Goal: Task Accomplishment & Management: Manage account settings

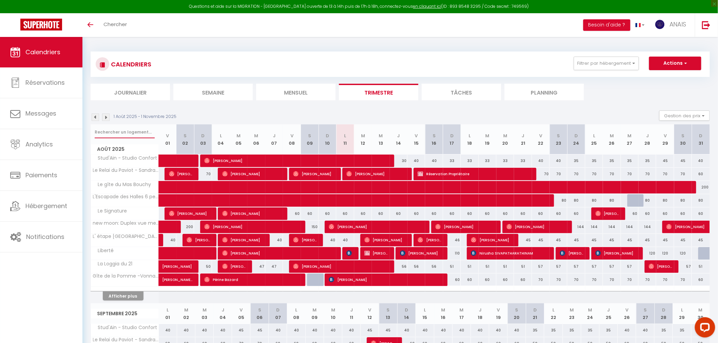
click at [126, 128] on input "text" at bounding box center [125, 132] width 60 height 12
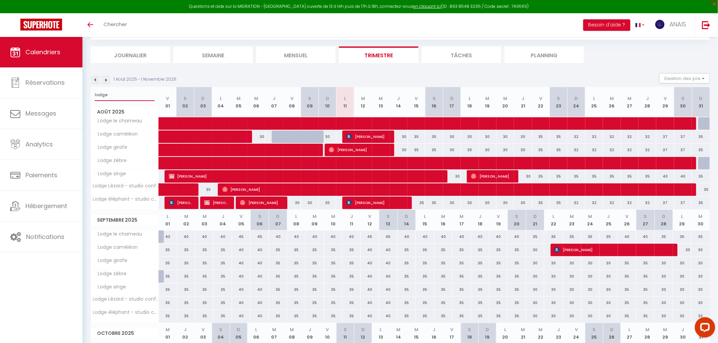
scroll to position [38, 0]
type input "lodge"
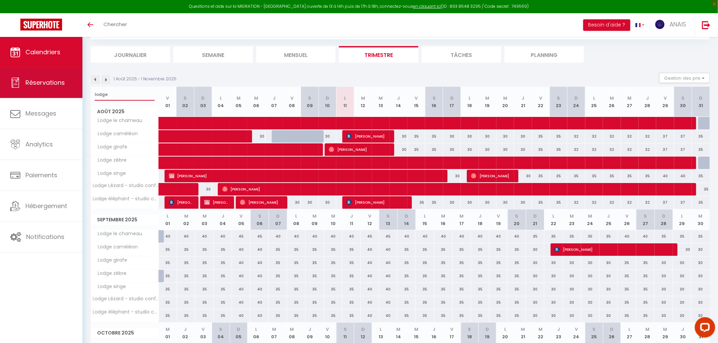
drag, startPoint x: 107, startPoint y: 93, endPoint x: 79, endPoint y: 93, distance: 27.8
click at [79, 93] on div "Questions et aide sur la MIGRATION - [GEOGRAPHIC_DATA] ouverte de 13 à 14h puis…" at bounding box center [359, 231] width 718 height 465
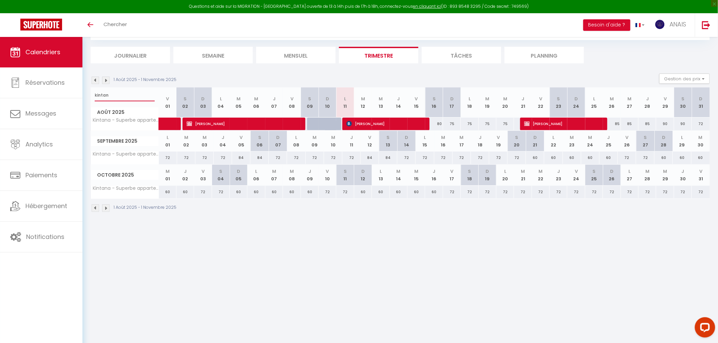
scroll to position [37, 0]
type input "k"
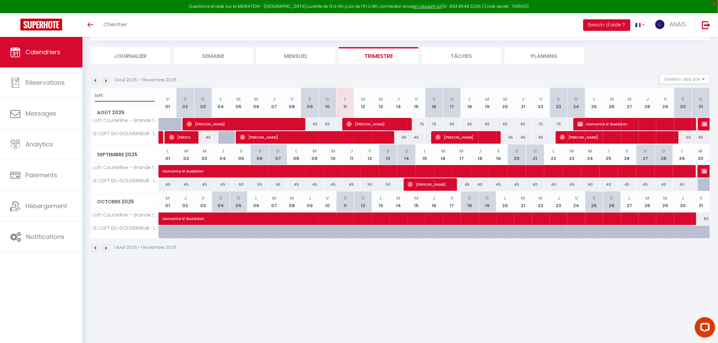
click at [127, 94] on input "loft" at bounding box center [125, 96] width 60 height 12
type input "l"
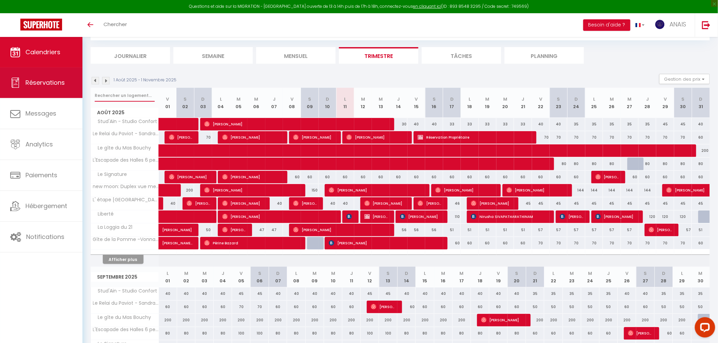
scroll to position [38, 0]
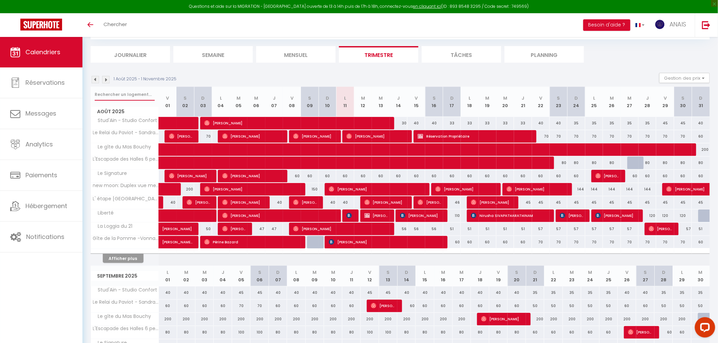
click at [119, 90] on input "text" at bounding box center [125, 95] width 60 height 12
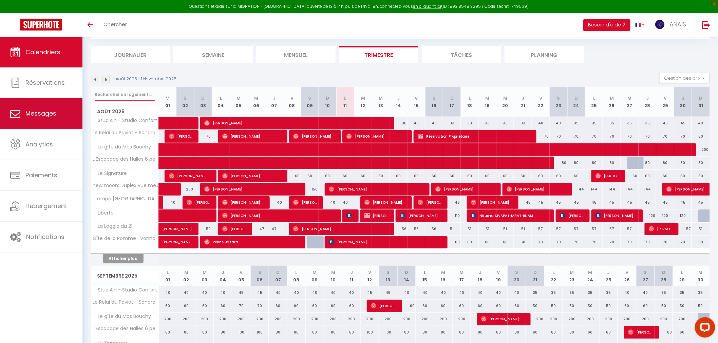
click at [44, 120] on link "Messages" at bounding box center [41, 113] width 82 height 31
select select "message"
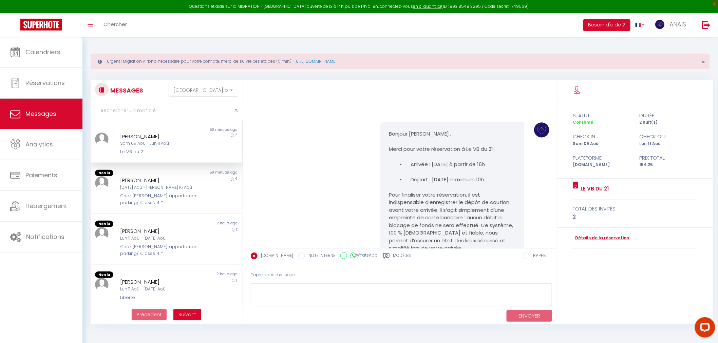
scroll to position [2156, 0]
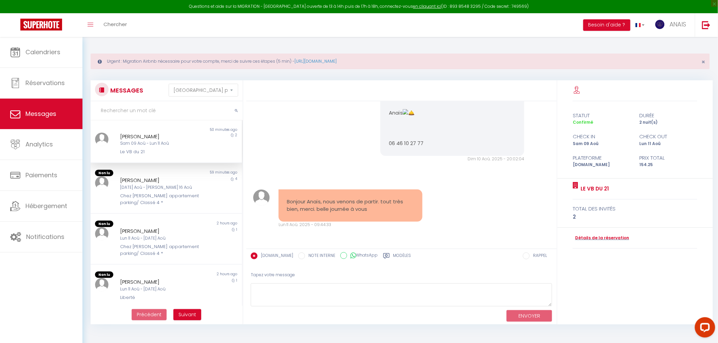
click at [394, 255] on label "Modèles" at bounding box center [402, 257] width 18 height 8
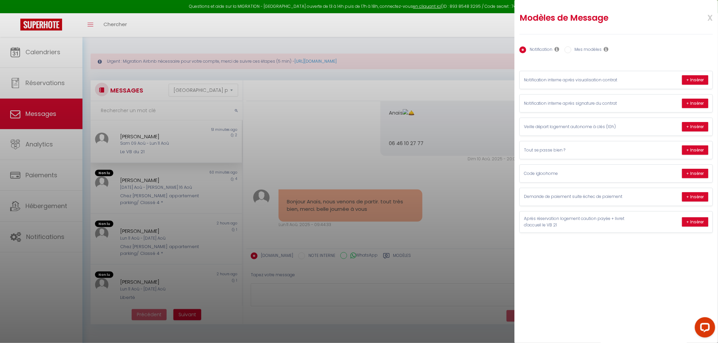
click at [591, 49] on label "Mes modèles" at bounding box center [586, 49] width 31 height 7
click at [571, 49] on input "Mes modèles" at bounding box center [568, 49] width 7 height 7
radio input "true"
radio input "false"
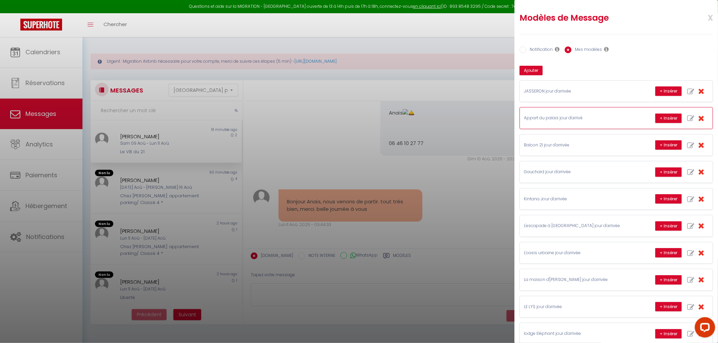
click at [687, 118] on icon "button" at bounding box center [690, 118] width 7 height 7
type input "Appart du palais jour d'arrivé"
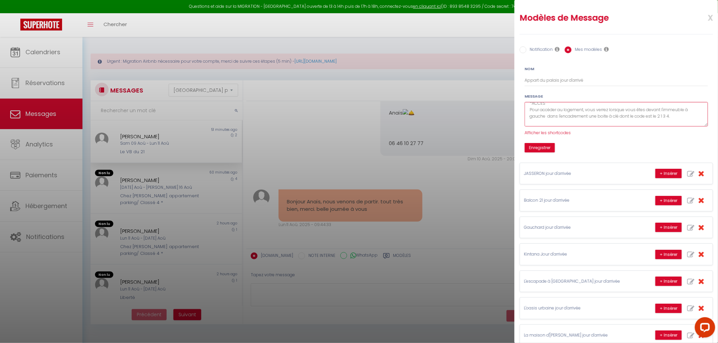
scroll to position [75, 0]
click at [671, 108] on textarea "Bonjour [GUEST:FIRST_NAME] C'est le jour de votre séjour à l'appartement du pal…" at bounding box center [616, 114] width 183 height 25
type textarea "Bonjour [GUEST:FIRST_NAME] C'est le jour de votre séjour à l'appartement du pal…"
click at [541, 143] on button "Enregistrer" at bounding box center [540, 147] width 30 height 9
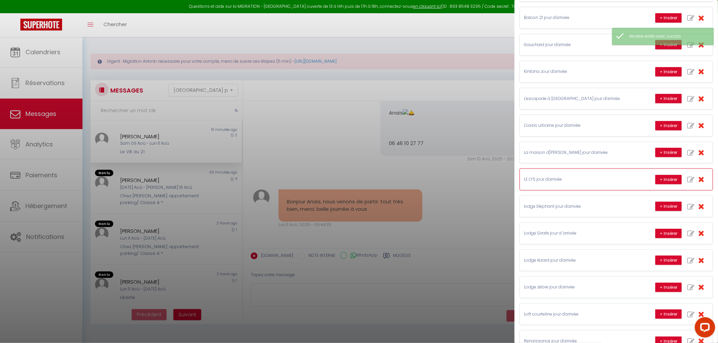
scroll to position [113, 0]
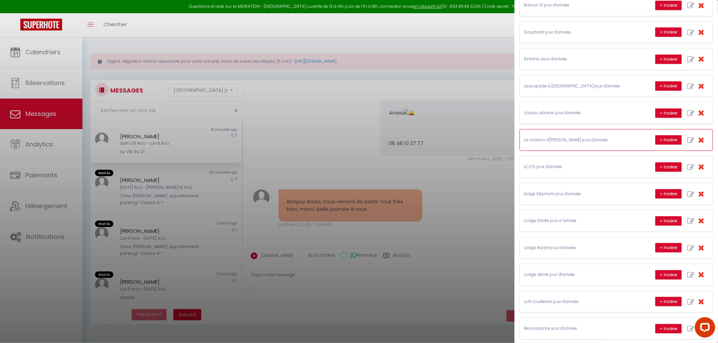
click at [687, 139] on icon "button" at bounding box center [690, 140] width 7 height 7
type input "La maison d'[PERSON_NAME] jour d'arrivée"
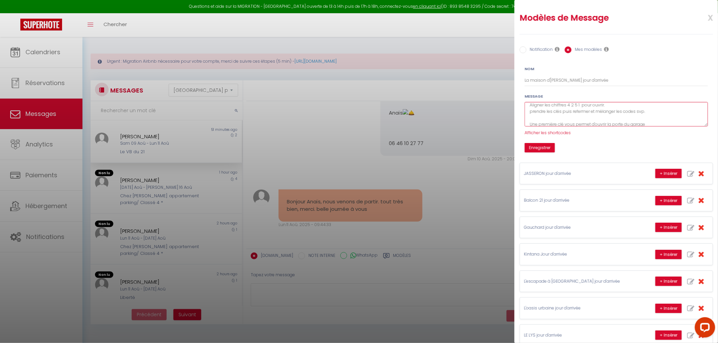
scroll to position [45, 0]
click at [579, 117] on textarea "Bonjour [GUEST:FIRST_NAME], C'est le jour de votre arrivée à la Maison d'[PERSO…" at bounding box center [616, 114] width 183 height 25
type textarea "Bonjour [GUEST:FIRST_NAME], C'est le jour de votre arrivée à la Maison d'[PERSO…"
click at [539, 147] on button "Enregistrer" at bounding box center [540, 147] width 30 height 9
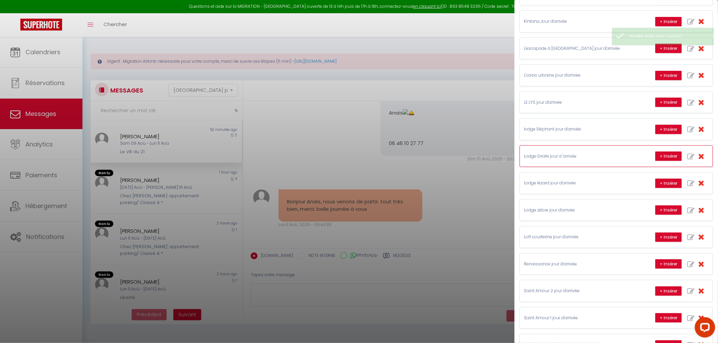
click at [687, 157] on icon "button" at bounding box center [690, 156] width 7 height 7
type input "Lodge Girafe jour d 'arrivée"
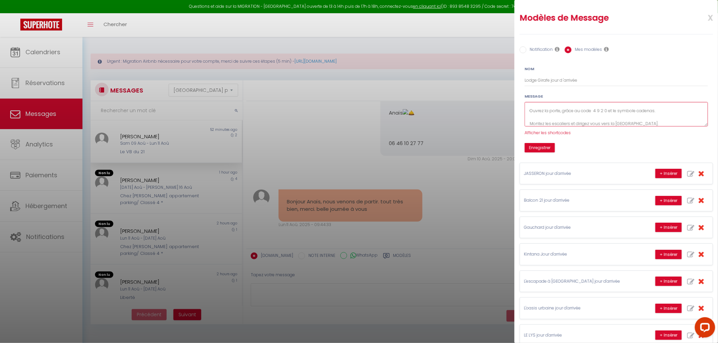
scroll to position [60, 0]
click at [607, 117] on textarea "Bonjour [GUEST:FIRST_NAME], C'est le jour de votre arrivée à le lodge Girafe. V…" at bounding box center [616, 114] width 183 height 25
click at [646, 120] on textarea "Bonjour [GUEST:FIRST_NAME], C'est le jour de votre arrivée à le lodge Girafe. V…" at bounding box center [616, 114] width 183 height 25
type textarea "Bonjour [GUEST:FIRST_NAME], C'est le jour de votre arrivée à le lodge Girafe. V…"
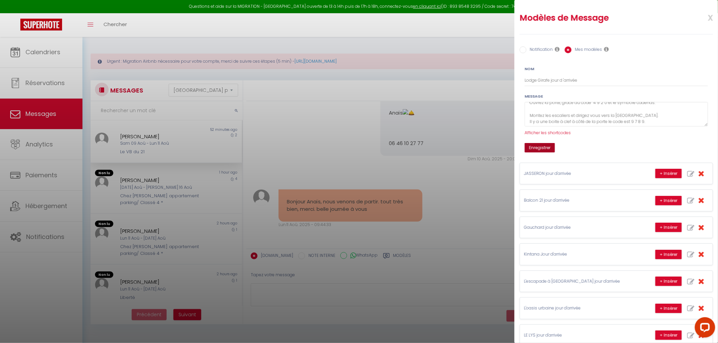
click at [548, 149] on button "Enregistrer" at bounding box center [540, 147] width 30 height 9
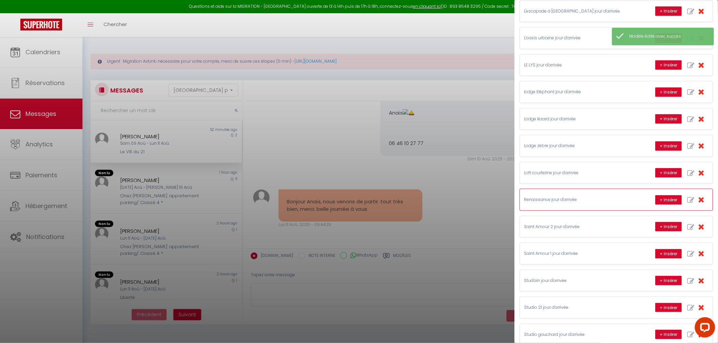
scroll to position [188, 0]
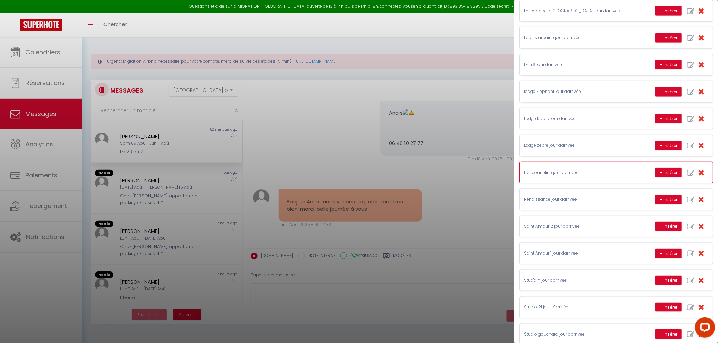
click at [687, 171] on icon "button" at bounding box center [690, 173] width 7 height 7
type input "Loft courteline jour d'arrivée"
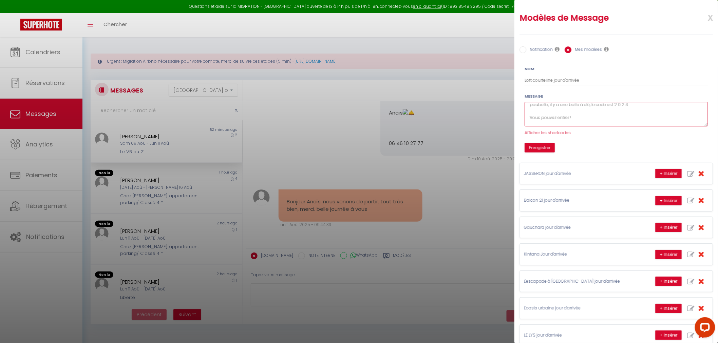
scroll to position [45, 0]
click at [631, 116] on textarea "Bonjour [GUEST:FIRST_NAME] C'est le jour de votre arrivée au Loft de Courteline…" at bounding box center [616, 114] width 183 height 25
type textarea "Bonjour [GUEST:FIRST_NAME] C'est le jour de votre arrivée au Loft de Courteline…"
click at [535, 148] on button "Enregistrer" at bounding box center [540, 147] width 30 height 9
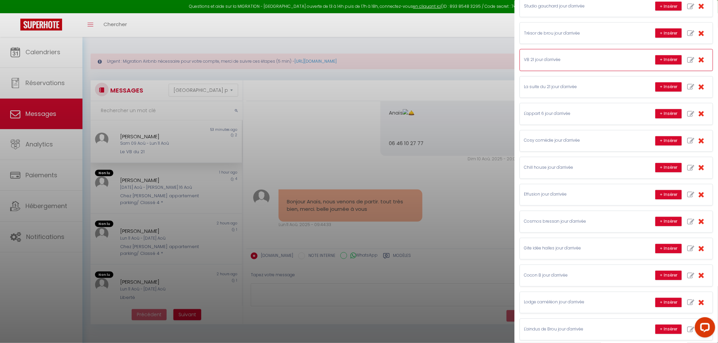
scroll to position [490, 0]
click at [687, 115] on icon "button" at bounding box center [690, 114] width 7 height 7
type input "L'appart 6 jour d'arrivée"
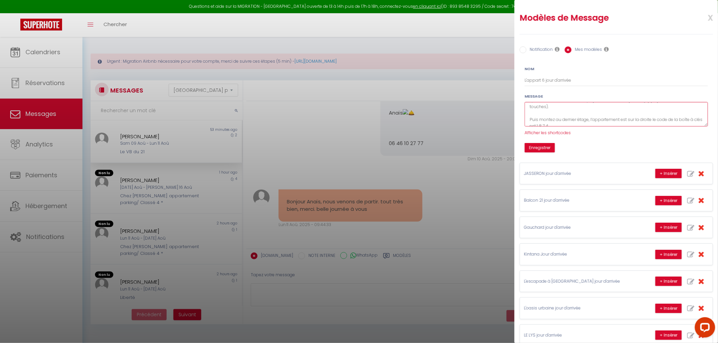
scroll to position [106, 0]
click at [560, 116] on textarea "Bonjour [GUEST:FIRST_NAME], C’est le jour de votre arrivée à l’appart 6 ! Voici…" at bounding box center [616, 114] width 183 height 25
click at [561, 115] on textarea "Bonjour [GUEST:FIRST_NAME], C’est le jour de votre arrivée à l’appart 6 ! Voici…" at bounding box center [616, 114] width 183 height 25
type textarea "Bonjour [GUEST:FIRST_NAME], C’est le jour de votre arrivée à l’appart 6 ! Voici…"
click at [545, 150] on button "Enregistrer" at bounding box center [540, 147] width 30 height 9
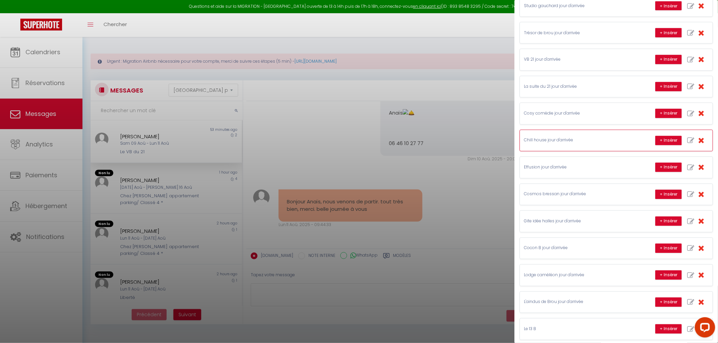
click at [687, 142] on icon "button" at bounding box center [690, 140] width 7 height 7
type input "Chill house jour d'arrivée"
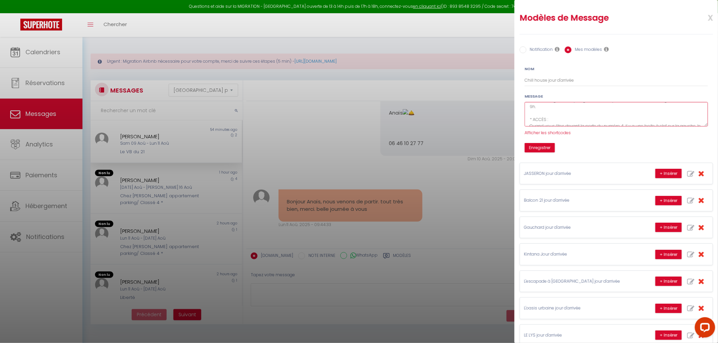
scroll to position [80, 0]
click at [584, 115] on textarea "Bonjour [GUEST:FIRST_NAME], C'est le jour de votre arrivée au [GEOGRAPHIC_DATA]…" at bounding box center [616, 114] width 183 height 25
type textarea "Bonjour [GUEST:FIRST_NAME], C'est le jour de votre arrivée au [GEOGRAPHIC_DATA]…"
click at [548, 148] on button "Enregistrer" at bounding box center [540, 147] width 30 height 9
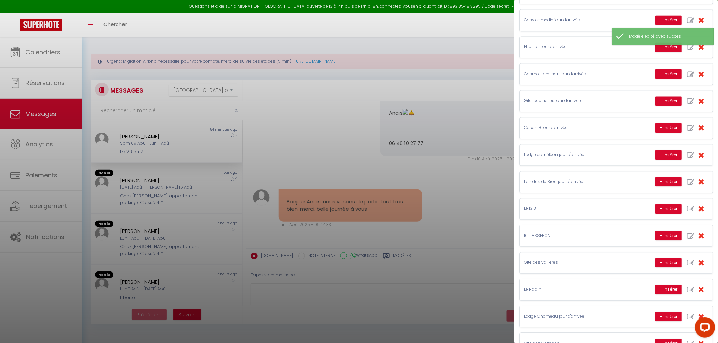
scroll to position [603, 0]
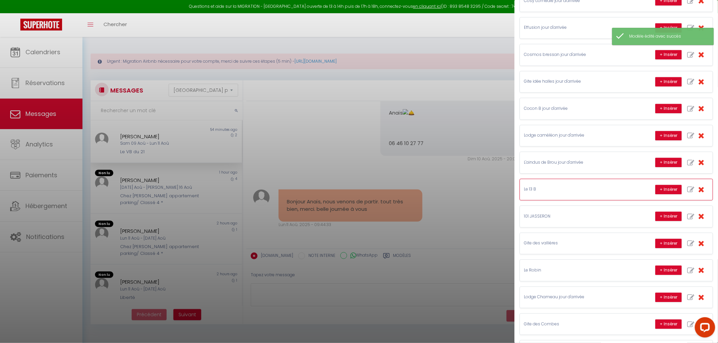
click at [687, 191] on icon "button" at bounding box center [690, 189] width 7 height 7
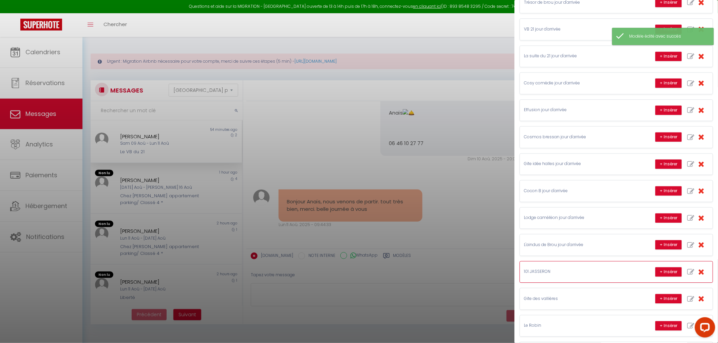
type input "Le 13 B"
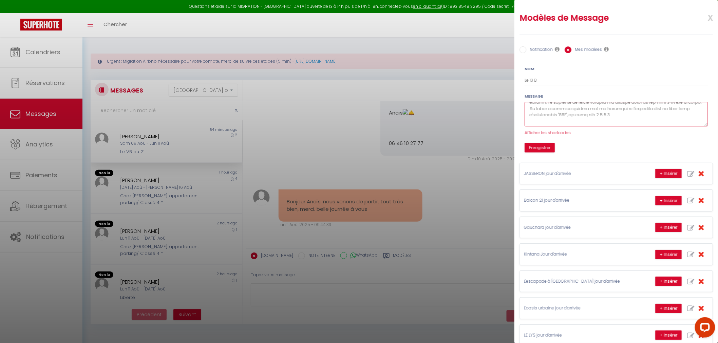
scroll to position [125, 0]
click at [599, 114] on textarea at bounding box center [616, 114] width 183 height 25
type textarea "Loremip [DOLOR:SITAM_CONS], A'eli se doei te incid utlabo et dolorema 88 A, Eni…"
click at [534, 145] on button "Enregistrer" at bounding box center [540, 147] width 30 height 9
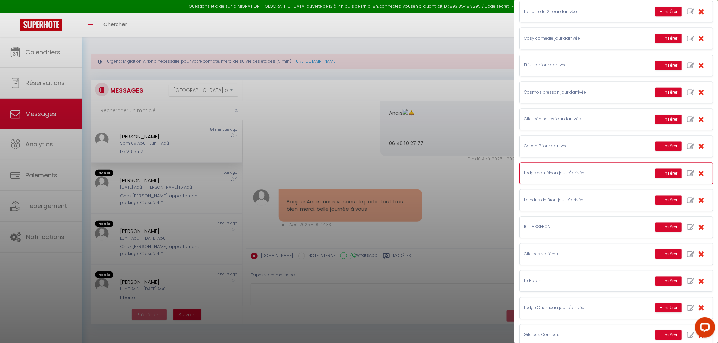
scroll to position [603, 0]
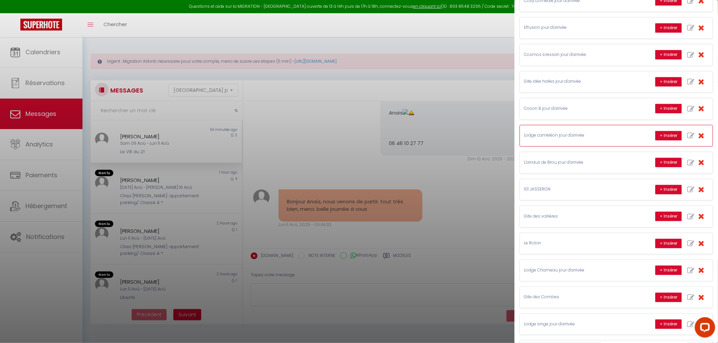
click at [684, 142] on button "button" at bounding box center [691, 135] width 16 height 13
type input "Lodge caméléon jour d'arrivée"
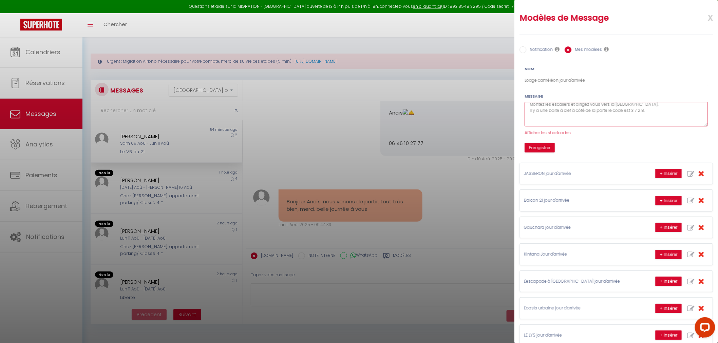
scroll to position [80, 0]
click at [645, 114] on textarea "Bonjour [GUEST:FIRST_NAME] C'est le jour de votre arrivée à le [GEOGRAPHIC_DATA…" at bounding box center [616, 114] width 183 height 25
type textarea "Bonjour [GUEST:FIRST_NAME] C'est le jour de votre arrivée à le [GEOGRAPHIC_DATA…"
click at [547, 149] on button "Enregistrer" at bounding box center [540, 147] width 30 height 9
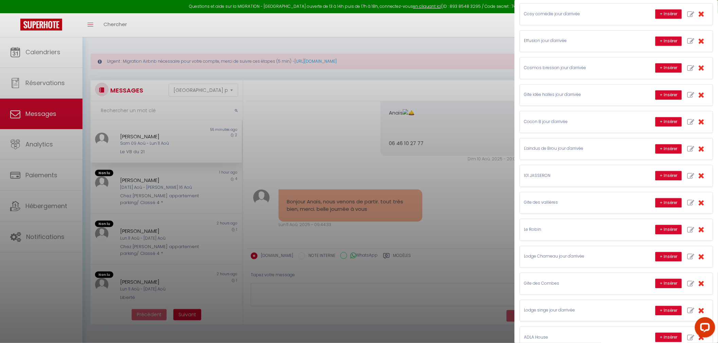
scroll to position [603, 0]
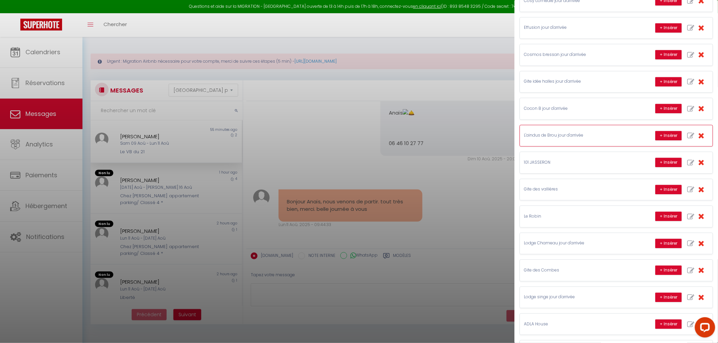
click at [687, 135] on icon "button" at bounding box center [690, 135] width 7 height 7
type input "L'aindus de Brou jour d'arrivée"
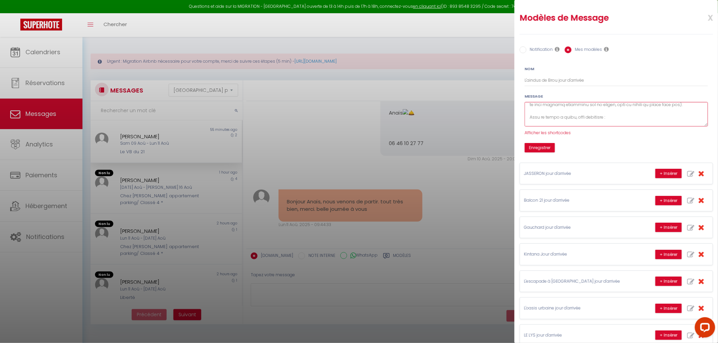
scroll to position [65, 0]
click at [589, 112] on textarea at bounding box center [616, 114] width 183 height 25
type textarea "Loremip [DOLOR:SITAM_CONS], A'eli se doei te incid utlabor e d'Magnaa en Admi !…"
click at [537, 141] on form "Nom L'aindus de Brou jour d'arrivée Message Afficher les shortcodes Enregistrer…" at bounding box center [616, 109] width 192 height 87
click at [537, 145] on button "Enregistrer" at bounding box center [540, 147] width 30 height 9
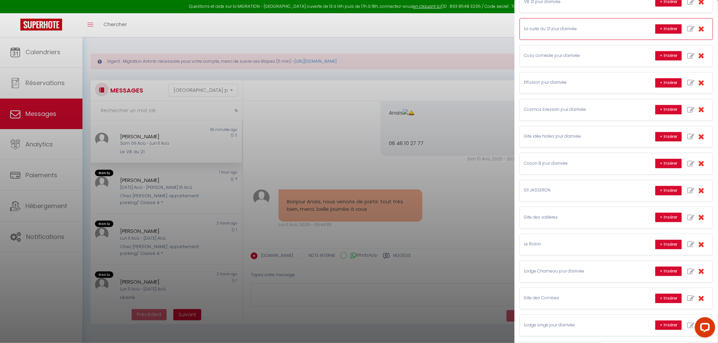
scroll to position [565, 0]
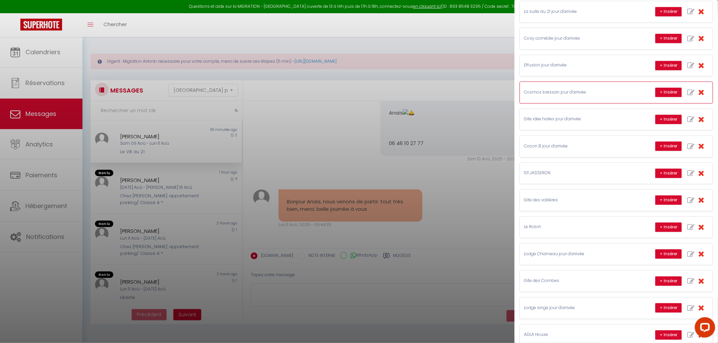
click at [698, 94] on button "button" at bounding box center [700, 92] width 15 height 13
click at [687, 94] on icon "button" at bounding box center [690, 92] width 7 height 7
type input "Gite idée halles jour d'arrivée"
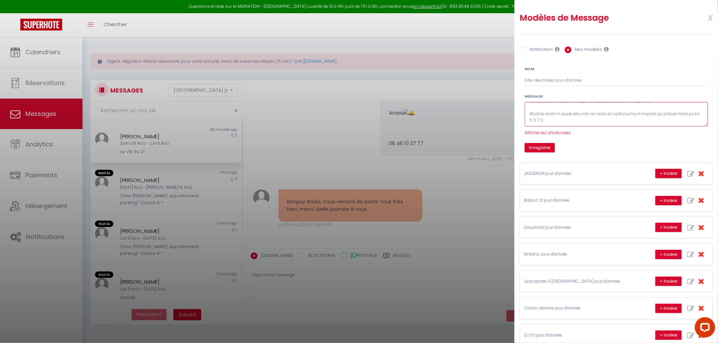
scroll to position [80, 0]
click at [542, 122] on textarea at bounding box center [616, 114] width 183 height 25
type textarea "Loremip [DOLOR:SITA], C'adi el sedd ei tempo incidid ut Labo Etdo'Magnaa, en ad…"
click at [549, 145] on button "Enregistrer" at bounding box center [540, 147] width 30 height 9
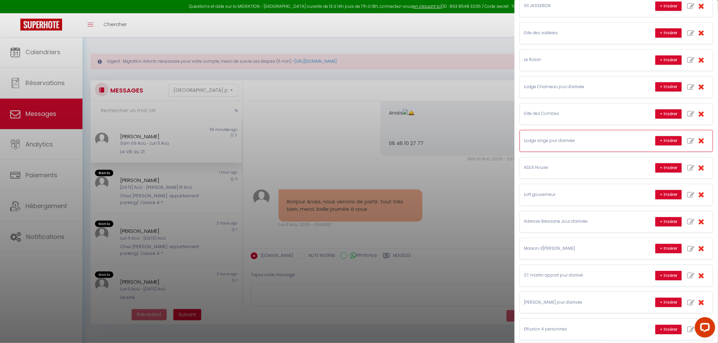
scroll to position [716, 0]
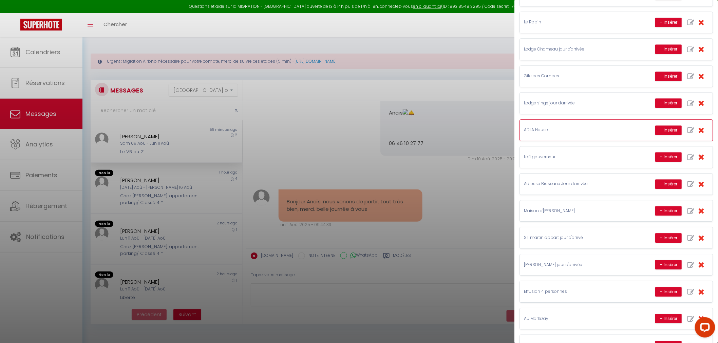
click at [687, 133] on icon "button" at bounding box center [690, 130] width 7 height 7
type input "ADLA House"
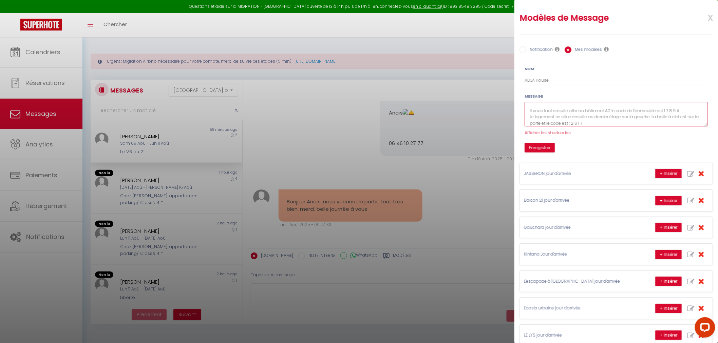
scroll to position [95, 0]
click at [595, 114] on textarea "Bonjour [GUEST:FIRST_NAME], C'est le jour de votre séjour à [GEOGRAPHIC_DATA], …" at bounding box center [616, 114] width 183 height 25
type textarea "Bonjour [GUEST:FIRST_NAME], C'est le jour de votre séjour à [GEOGRAPHIC_DATA], …"
click at [530, 149] on button "Enregistrer" at bounding box center [540, 147] width 30 height 9
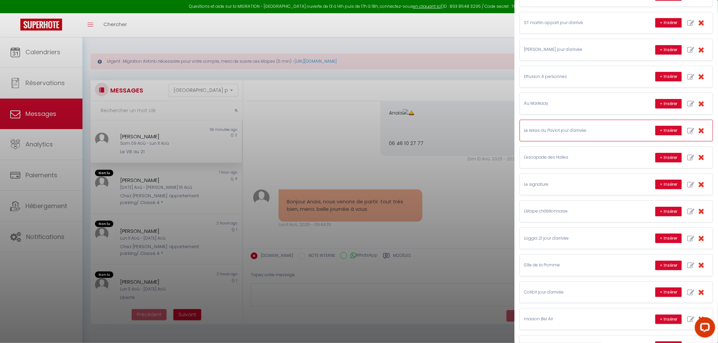
click at [687, 132] on icon "button" at bounding box center [690, 131] width 7 height 7
type input "Le relais du Paviot jour d'arrivée"
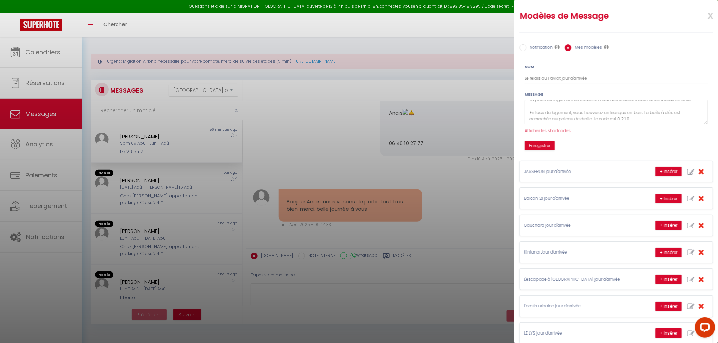
scroll to position [0, 0]
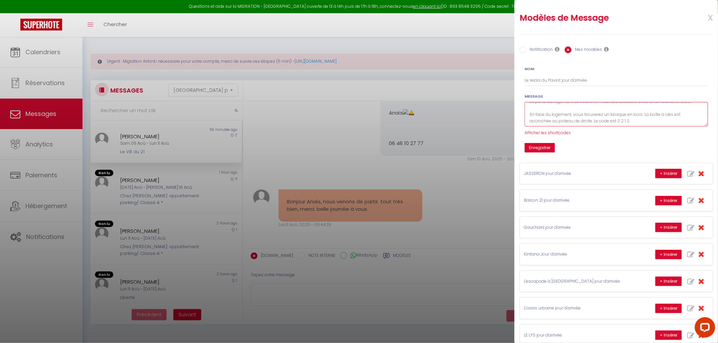
click at [630, 118] on textarea "Bonjour [GUEST:FIRST_NAME], C'est le jour de votre arrivée au relais du Paviot.…" at bounding box center [616, 114] width 183 height 25
click at [624, 121] on textarea "Bonjour [GUEST:FIRST_NAME], C'est le jour de votre arrivée au relais du Paviot.…" at bounding box center [616, 114] width 183 height 25
click at [625, 121] on textarea "Bonjour [GUEST:FIRST_NAME], C'est le jour de votre arrivée au relais du Paviot.…" at bounding box center [616, 114] width 183 height 25
type textarea "Bonjour [GUEST:FIRST_NAME], C'est le jour de votre arrivée au relais du Paviot.…"
click at [542, 143] on button "Enregistrer" at bounding box center [540, 147] width 30 height 9
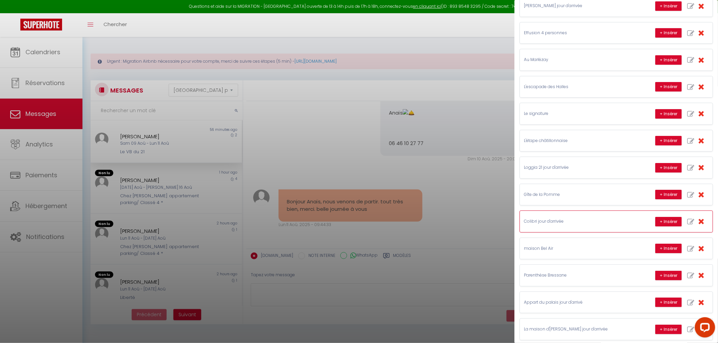
scroll to position [931, 0]
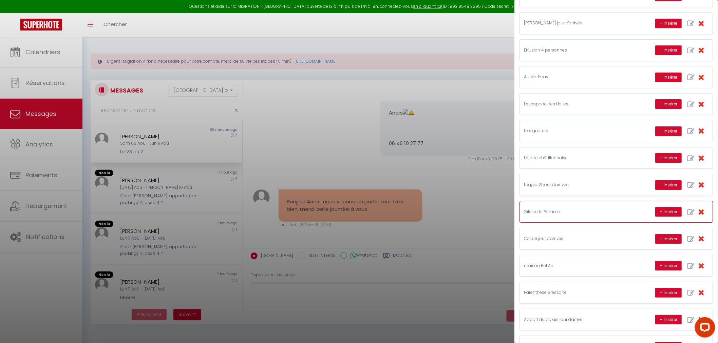
click at [687, 214] on icon "button" at bounding box center [690, 212] width 7 height 7
type input "Gîte de la Pomme"
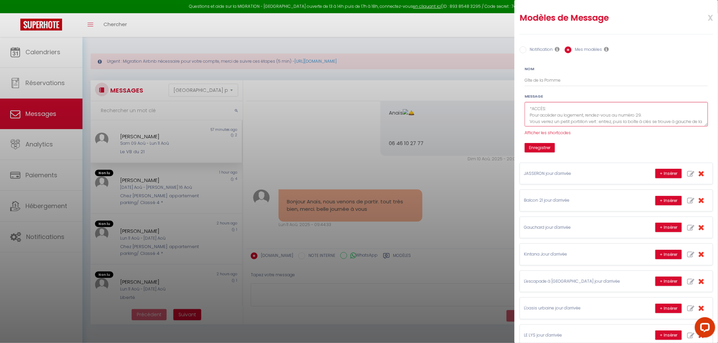
scroll to position [65, 0]
click at [591, 110] on textarea "Bonjour [GUEST:FIRST_NAME], C'est le jour de votre séjour au Gîte de la Pomme, …" at bounding box center [616, 114] width 183 height 25
type textarea "Bonjour [GUEST:FIRST_NAME], C'est le jour de votre séjour au Gîte de la Pomme, …"
click at [535, 141] on form "Nom Gîte de la Pomme Message Bonjour [GUEST:FIRST_NAME], C'est le jour de votre…" at bounding box center [616, 109] width 192 height 87
click at [535, 145] on button "Enregistrer" at bounding box center [540, 147] width 30 height 9
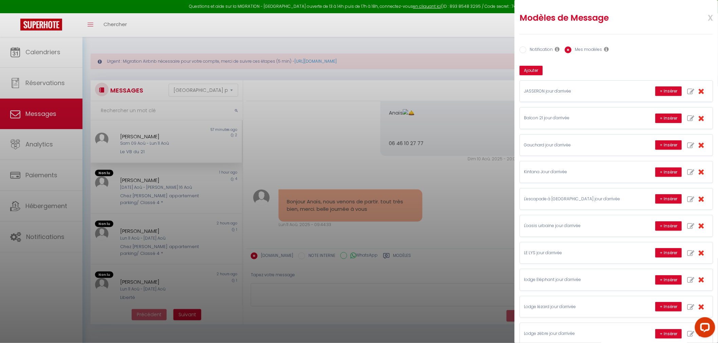
click at [396, 137] on div at bounding box center [359, 171] width 718 height 343
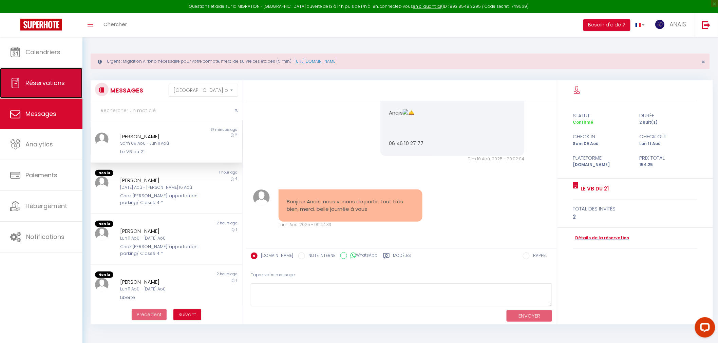
click at [52, 81] on span "Réservations" at bounding box center [44, 83] width 39 height 8
select select "not_cancelled"
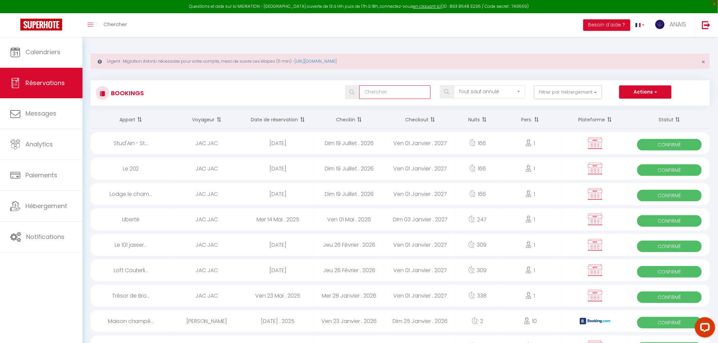
click at [408, 93] on input "text" at bounding box center [394, 92] width 71 height 14
type input "q"
select select
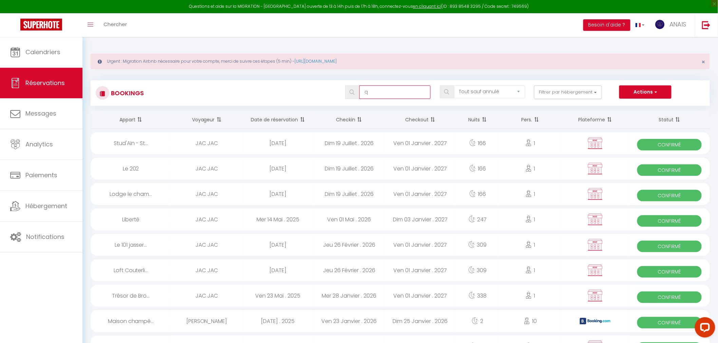
select select
type input "qu"
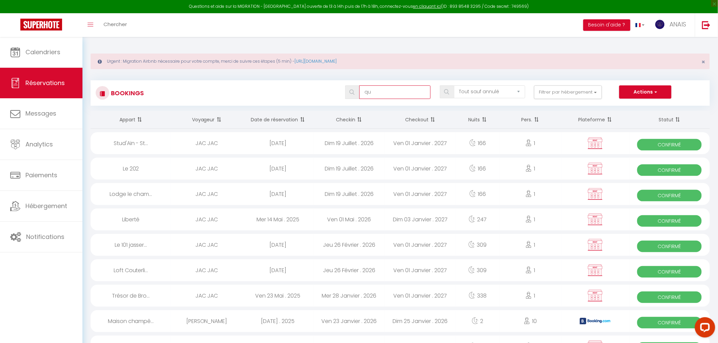
select select
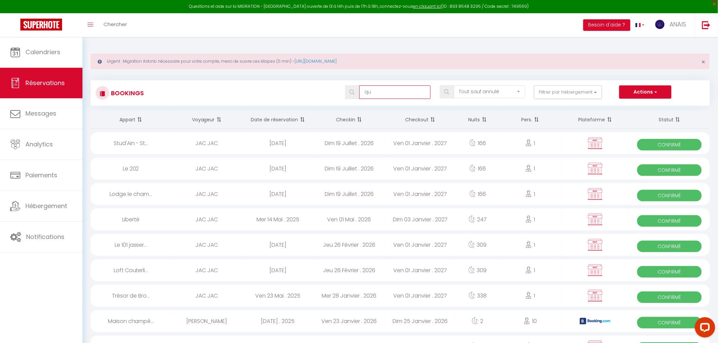
select select
type input "que"
select select
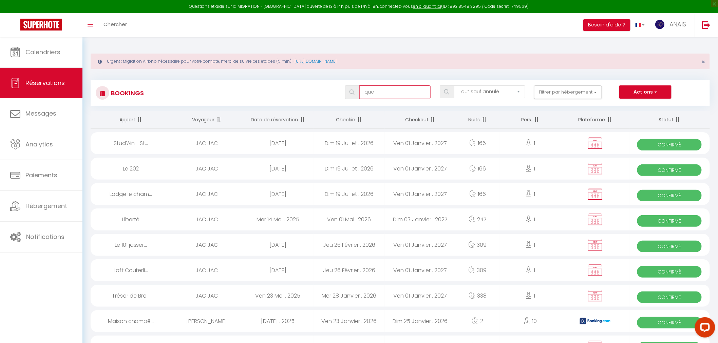
select select
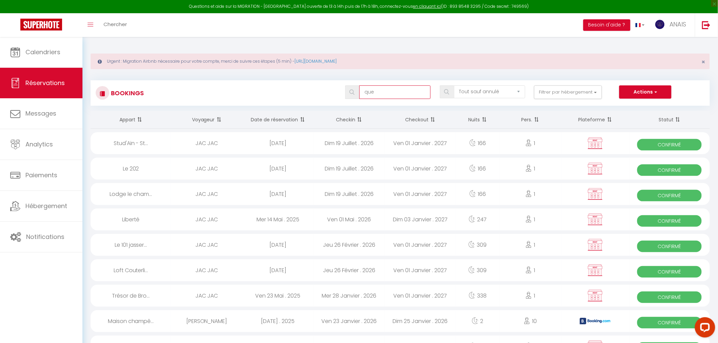
type input "quen"
select select
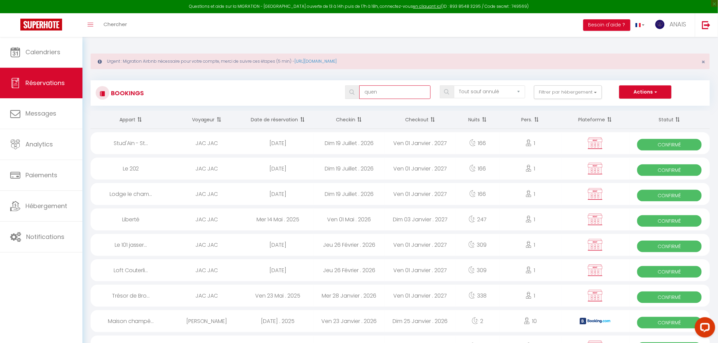
select select
type input "queno"
select select
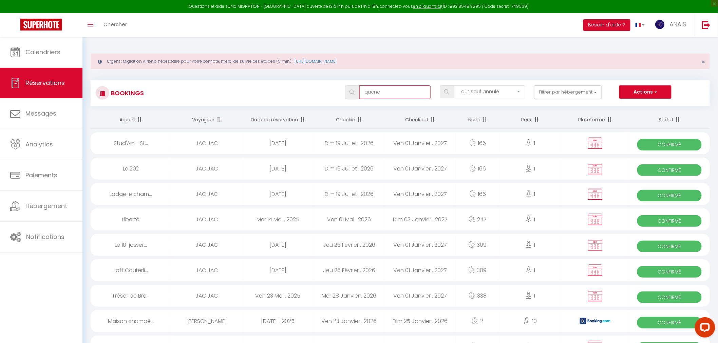
select select
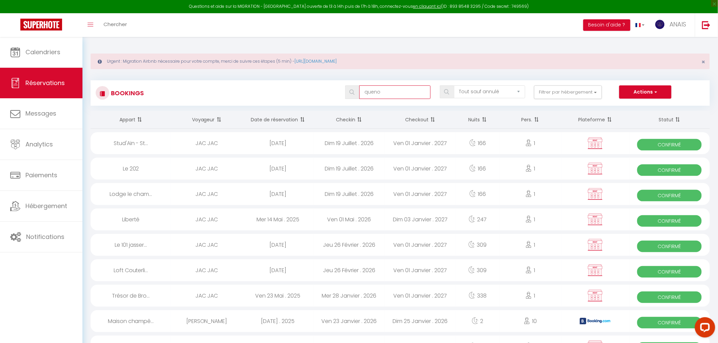
select select
type input "queno"
select select
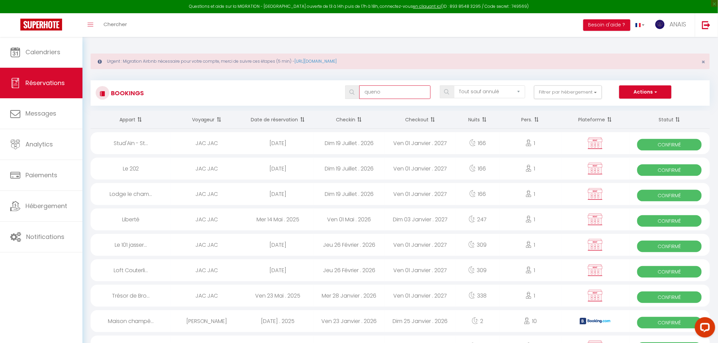
select select
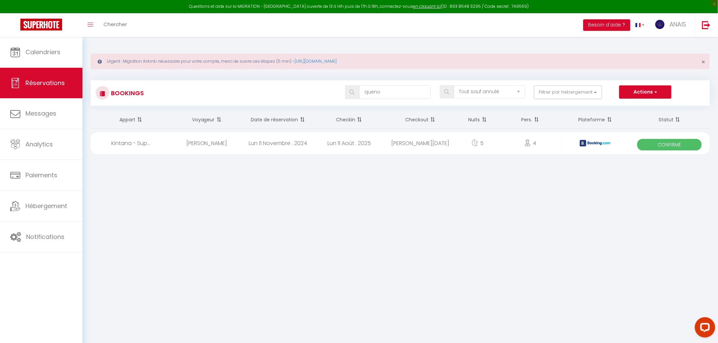
click at [205, 144] on div "[PERSON_NAME]" at bounding box center [206, 143] width 71 height 22
select select "OK"
select select "0"
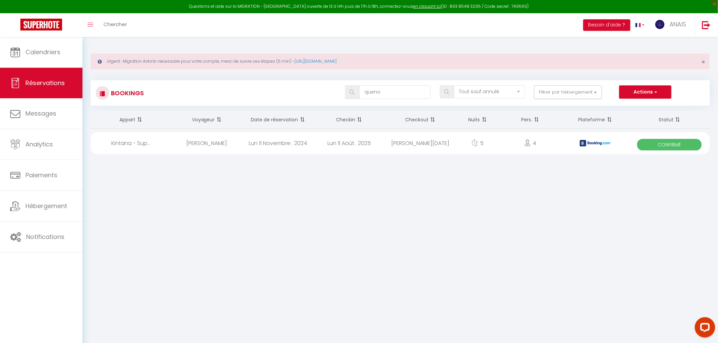
select select "1"
select select
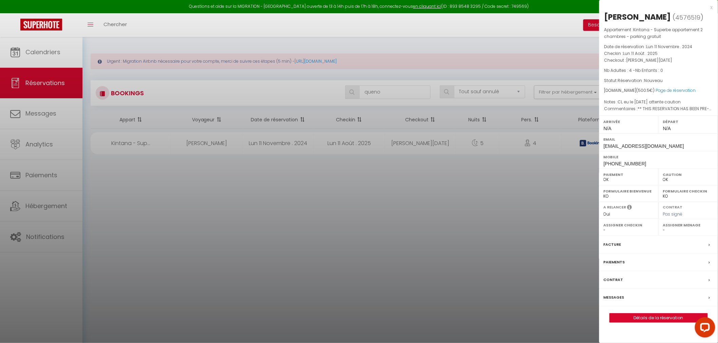
select select "21336"
click at [634, 249] on div "Facture" at bounding box center [658, 245] width 119 height 18
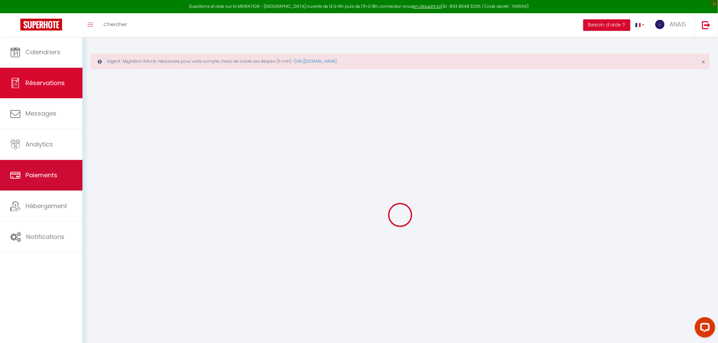
type input "[PERSON_NAME]"
type input "Quenot"
type input "[EMAIL_ADDRESS][DOMAIN_NAME]"
type input "[PHONE_NUMBER]"
type input "30240"
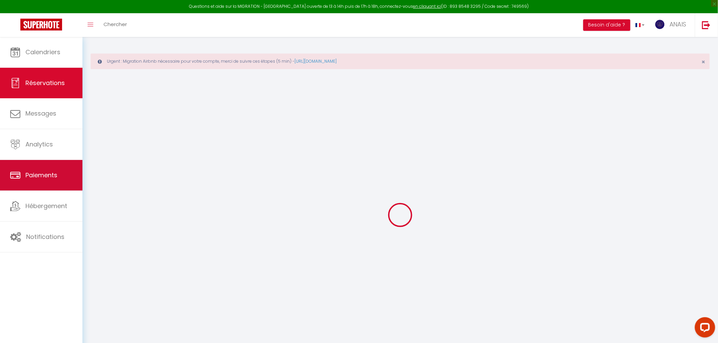
type input "199 av [PERSON_NAME] res le Lagon bleu entrée H apt 193"
type input "Le Grau Du ROI"
select select "FR"
type input "12"
type input "72.97"
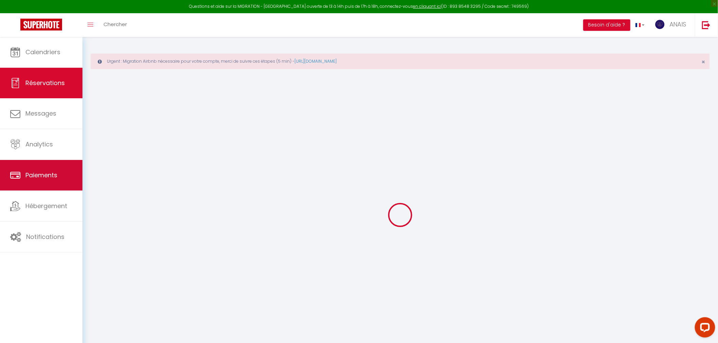
type input "7.01"
select select "15669"
select select "1"
select select
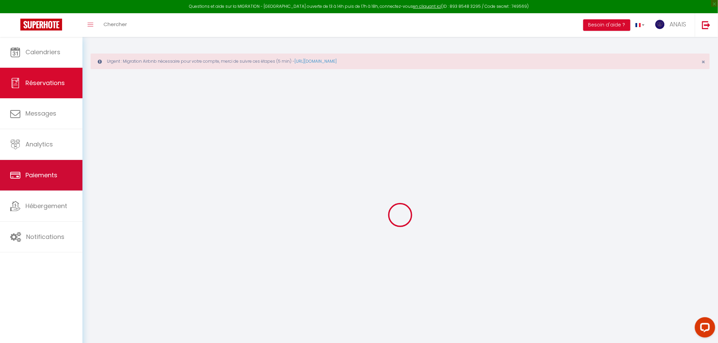
type input "4"
select select "12"
select select "15"
select select "2"
type input "79"
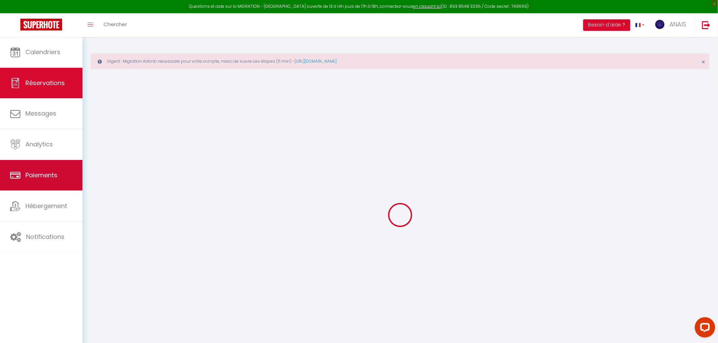
type input "0"
select select
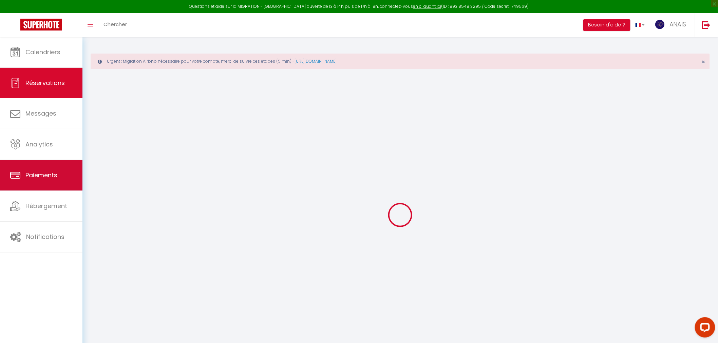
select select
checkbox input "false"
type textarea "** THIS RESERVATION HAS BEEN PRE-PAID ** BOOKING NOTE : Payment charge is EUR 7…"
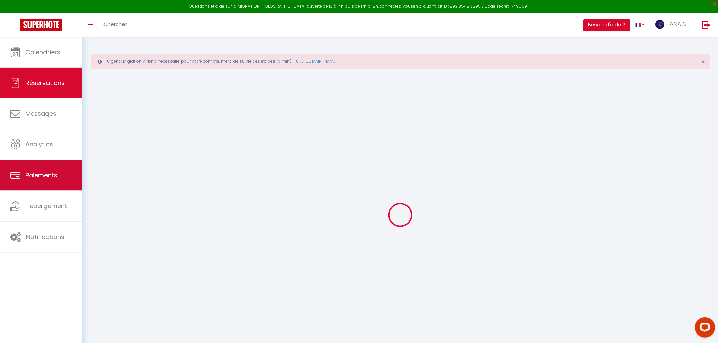
type textarea "CL eu le [DATE] attente caution"
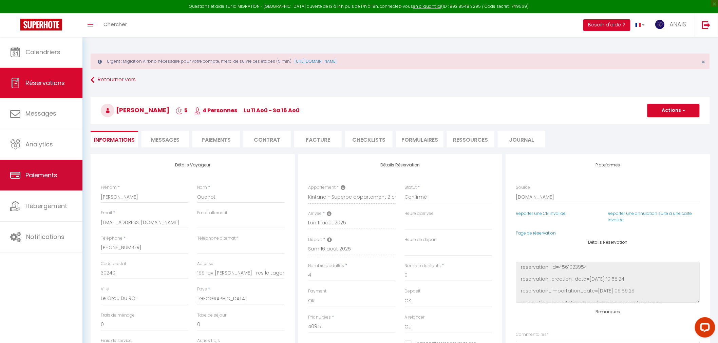
type input "65"
type input "14"
select select
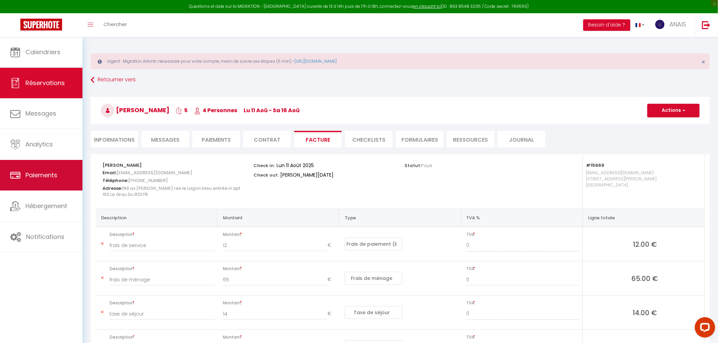
select select
click at [114, 145] on li "Informations" at bounding box center [114, 139] width 47 height 17
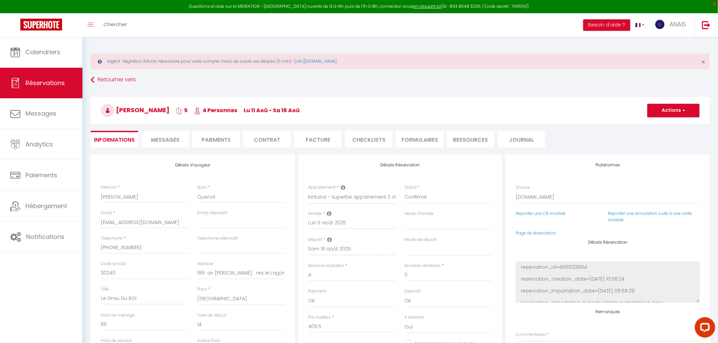
select select
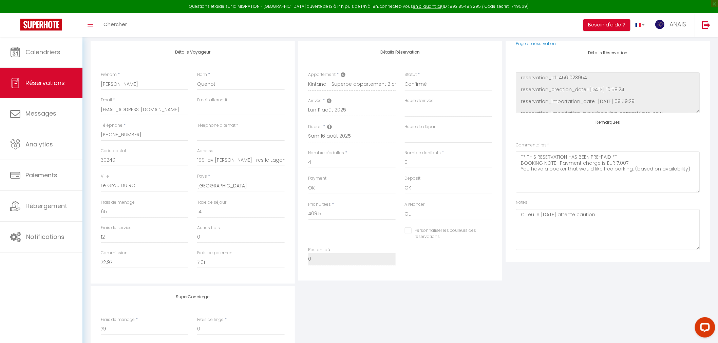
scroll to position [80, 0]
drag, startPoint x: 604, startPoint y: 212, endPoint x: 564, endPoint y: 209, distance: 40.5
click at [564, 209] on textarea "CL eu le [DATE] attente caution" at bounding box center [608, 226] width 184 height 41
click at [574, 209] on textarea "CL eu le [DATE] cauton ok le [DATE]" at bounding box center [608, 226] width 184 height 41
click at [562, 210] on textarea "CL eu le [DATE] caution ok le [DATE]" at bounding box center [608, 226] width 184 height 41
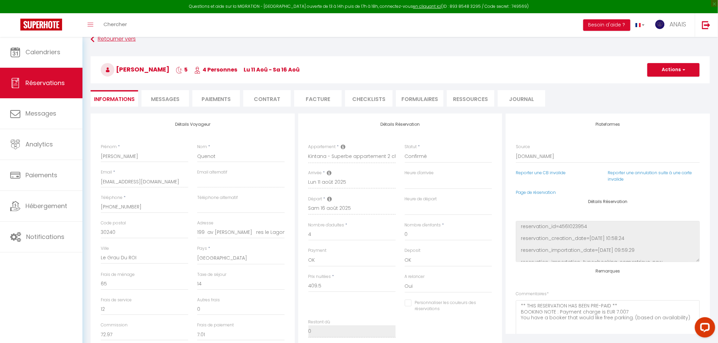
scroll to position [0, 0]
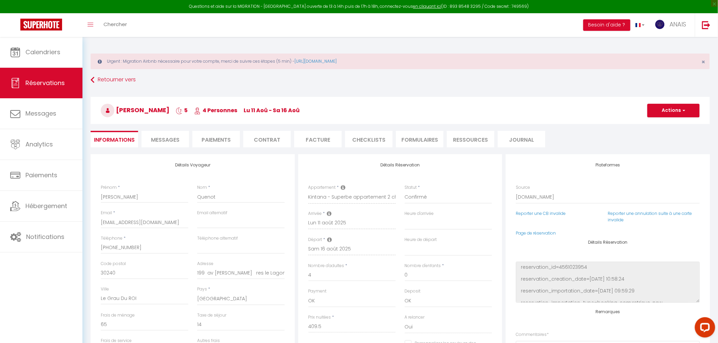
type textarea "CL eu le [DATE] - caution ok le [DATE]"
click at [666, 110] on button "Actions" at bounding box center [673, 111] width 52 height 14
click at [663, 126] on link "Enregistrer" at bounding box center [667, 125] width 54 height 9
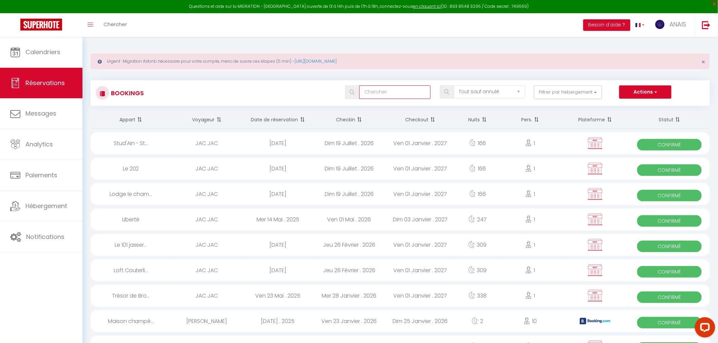
click at [420, 92] on input "text" at bounding box center [394, 92] width 71 height 14
type input "pe"
select select
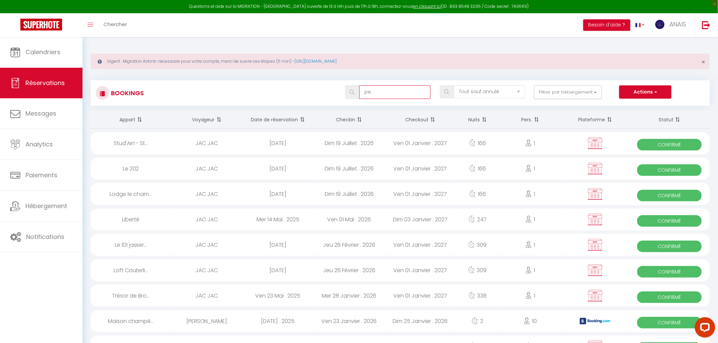
select select
type input "per"
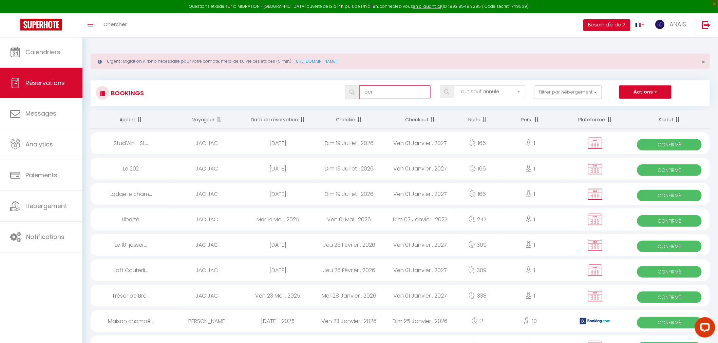
select select
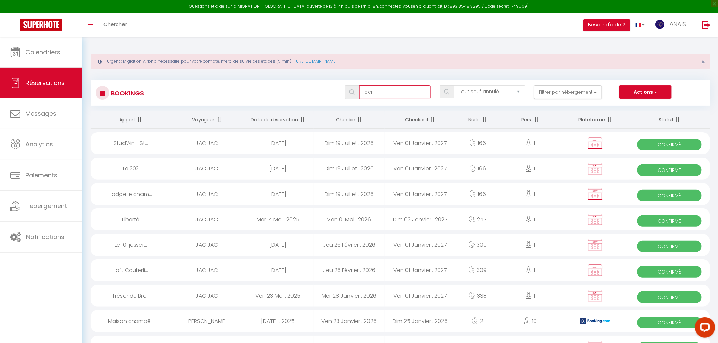
select select
type input "pern"
select select
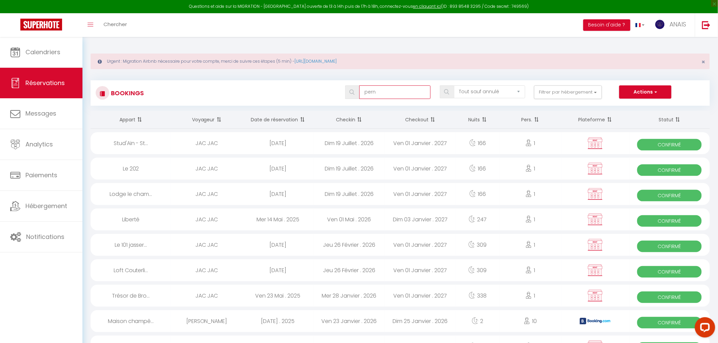
select select
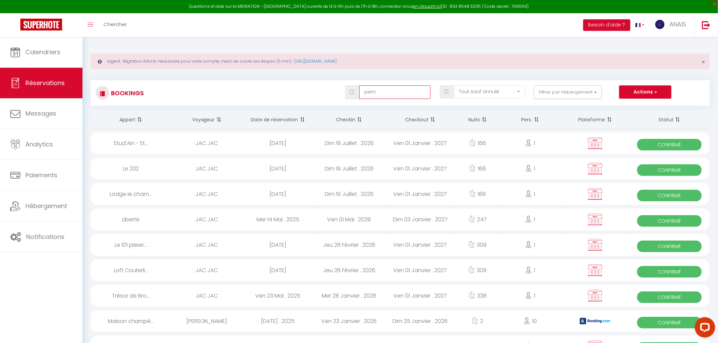
type input "perne"
select select
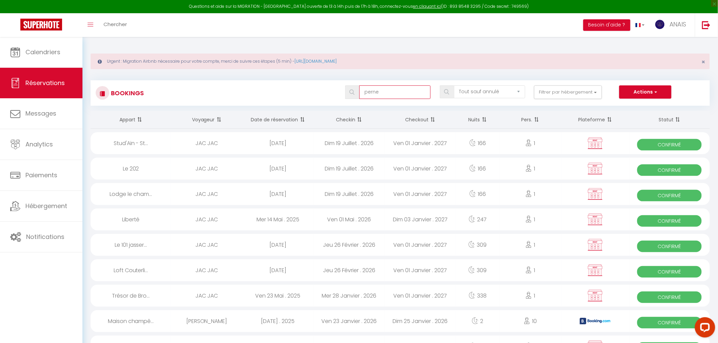
select select
type input "pernet"
select select
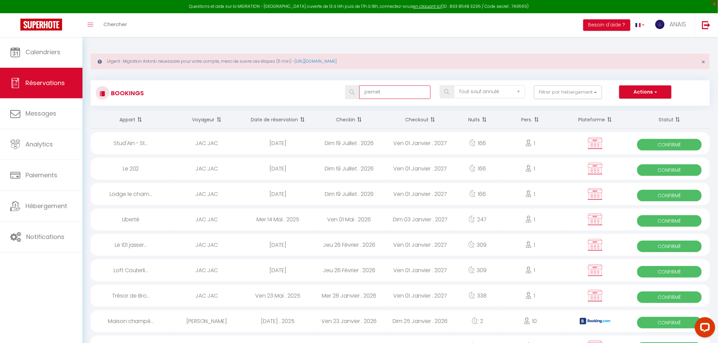
select select
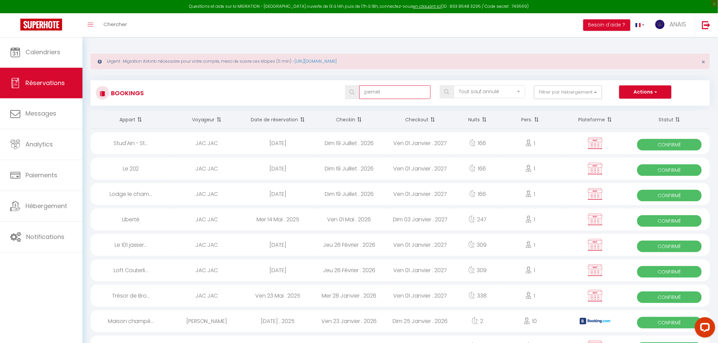
select select
type input "pernet"
select select
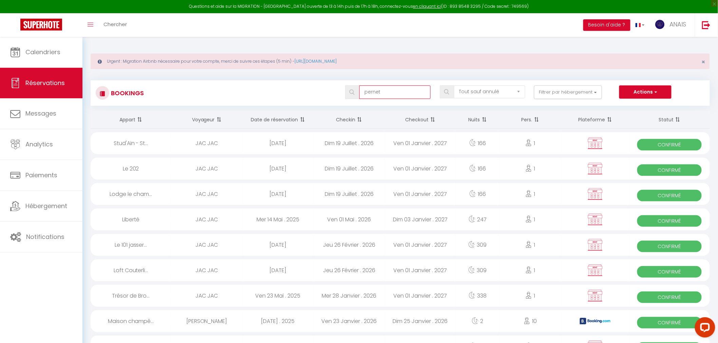
select select
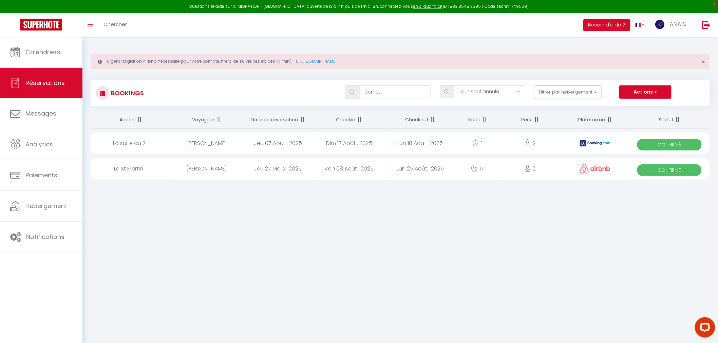
click at [246, 140] on div "Jeu 07 Août . 2025" at bounding box center [277, 143] width 71 height 22
select select "OK"
select select "KO"
select select "0"
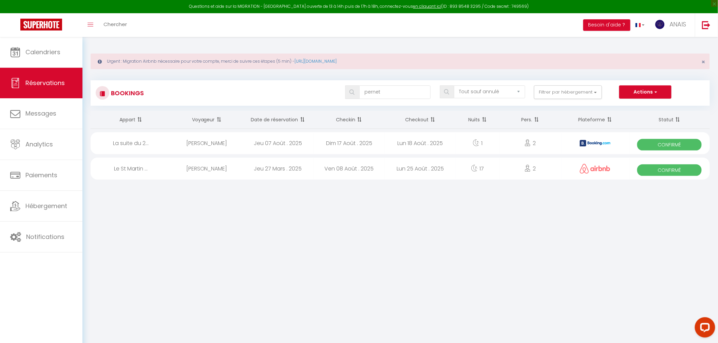
select select "1"
select select
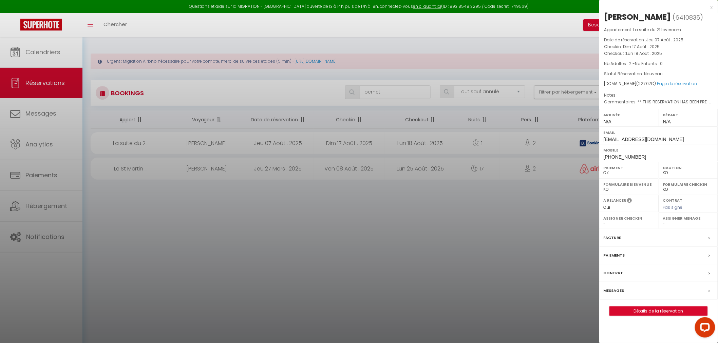
click at [666, 173] on select "OK KO" at bounding box center [688, 173] width 51 height 6
select select "29463"
select select "OK"
click at [663, 170] on select "OK KO" at bounding box center [688, 173] width 51 height 6
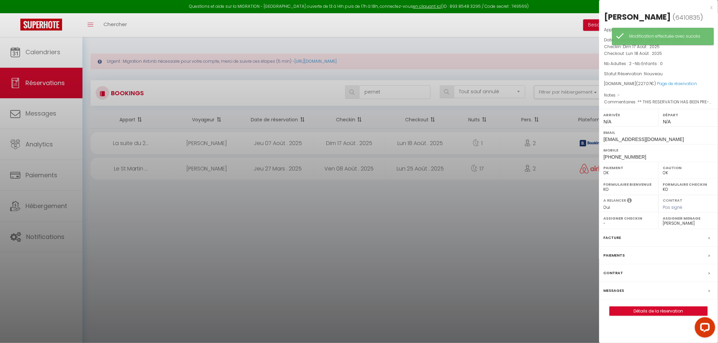
click at [620, 239] on label "Facture" at bounding box center [613, 237] width 18 height 7
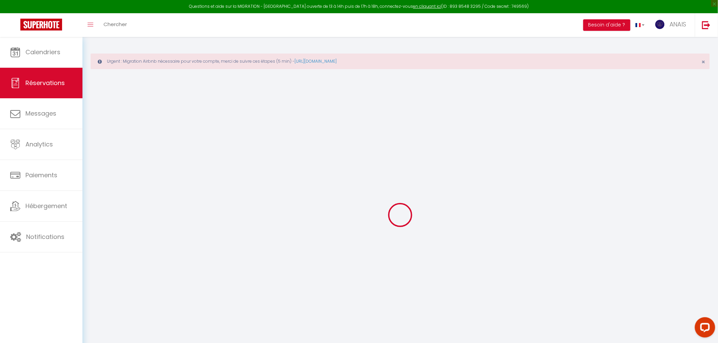
select select "service charge"
select select "cleaning"
select select "taxes"
select select
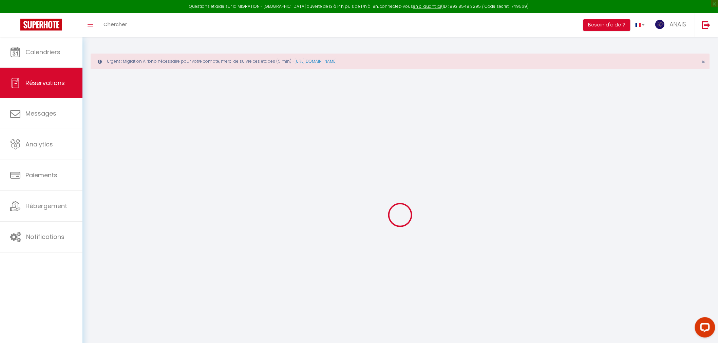
checkbox input "false"
select select
checkbox input "false"
type textarea "** THIS RESERVATION HAS BEEN PRE-PAID ** BOOKING NOTE : Payment charge is EUR 3…"
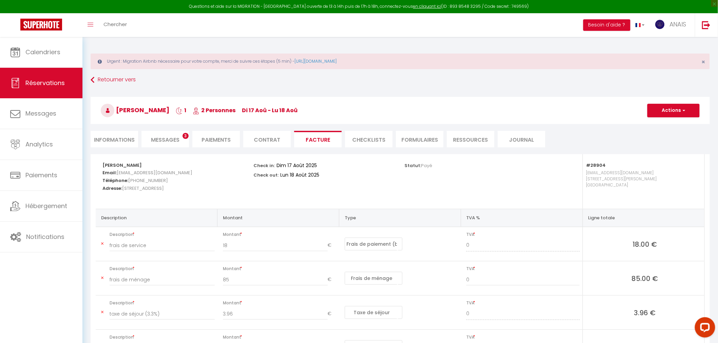
select select
click at [118, 139] on li "Informations" at bounding box center [114, 139] width 47 height 17
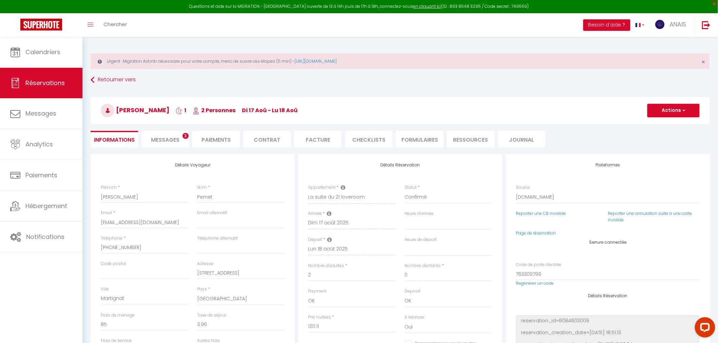
select select
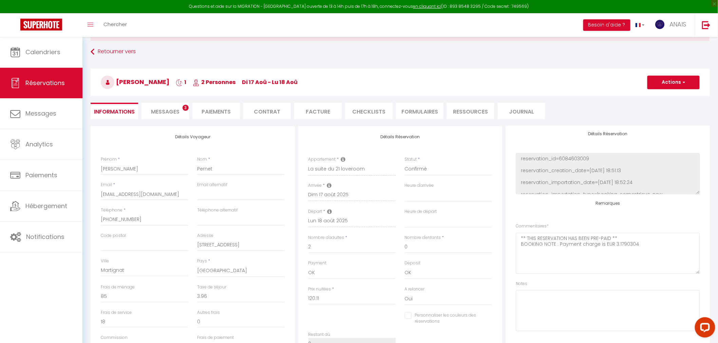
scroll to position [75, 0]
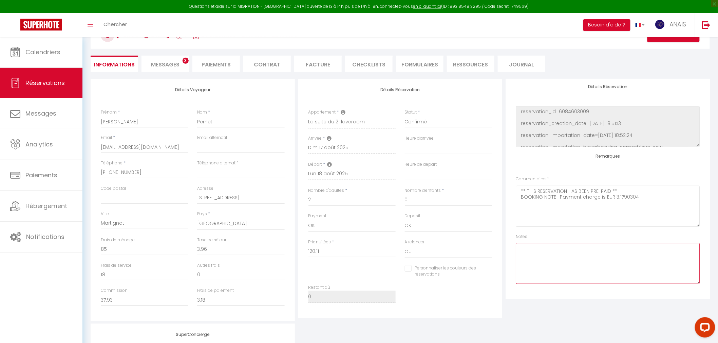
click at [546, 275] on textarea at bounding box center [608, 263] width 184 height 41
click at [561, 251] on textarea "Caution ok" at bounding box center [608, 263] width 184 height 41
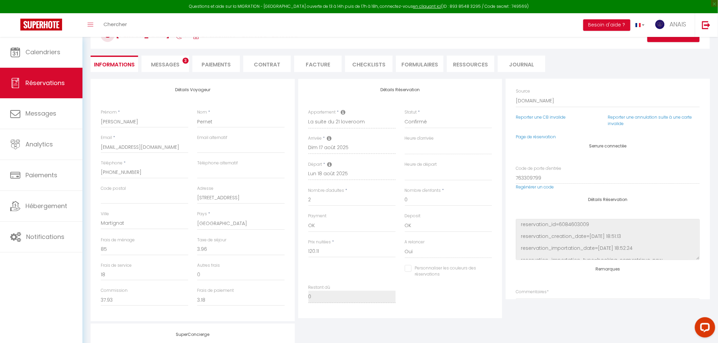
scroll to position [0, 0]
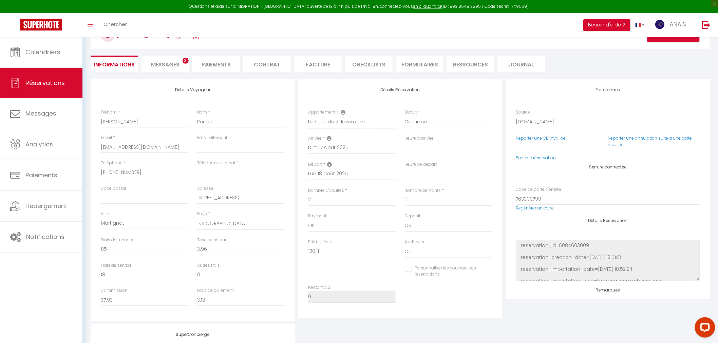
type textarea "Caution ok le [DATE]"
click at [666, 42] on h3 "[PERSON_NAME] 1 2 Personnes di 17 Aoû - lu 18 [PERSON_NAME]" at bounding box center [400, 35] width 619 height 27
click at [666, 41] on button "Actions" at bounding box center [673, 35] width 52 height 14
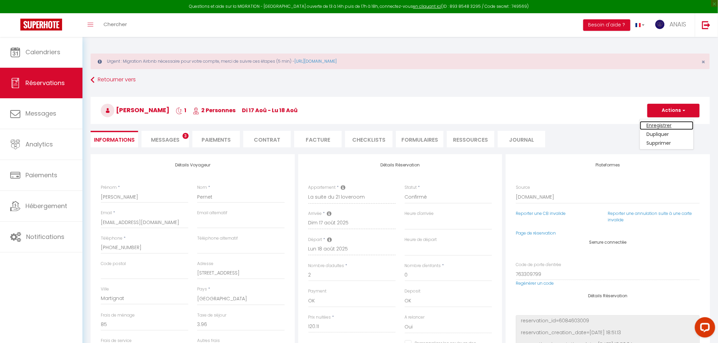
click at [657, 126] on link "Enregistrer" at bounding box center [667, 125] width 54 height 9
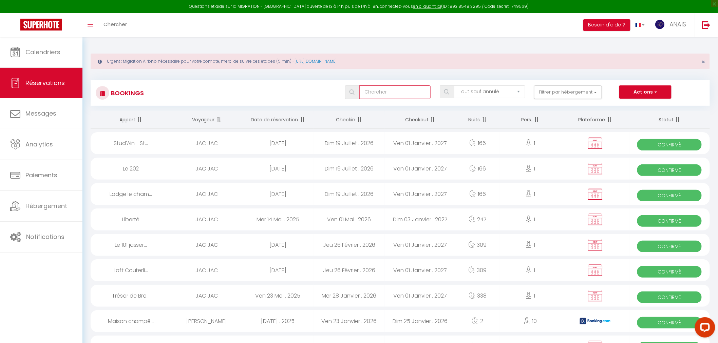
click at [400, 94] on input "text" at bounding box center [394, 92] width 71 height 14
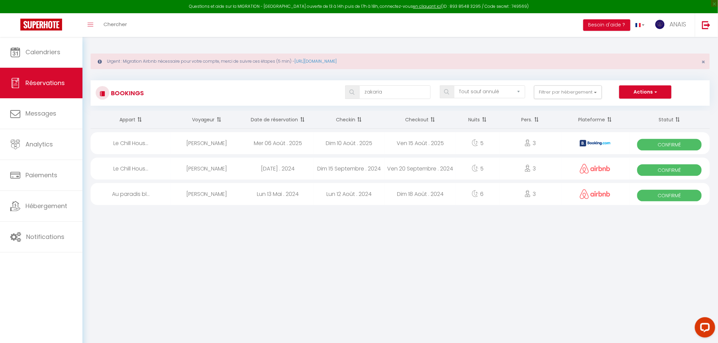
click at [364, 144] on div "Dim 10 Août . 2025" at bounding box center [348, 143] width 71 height 22
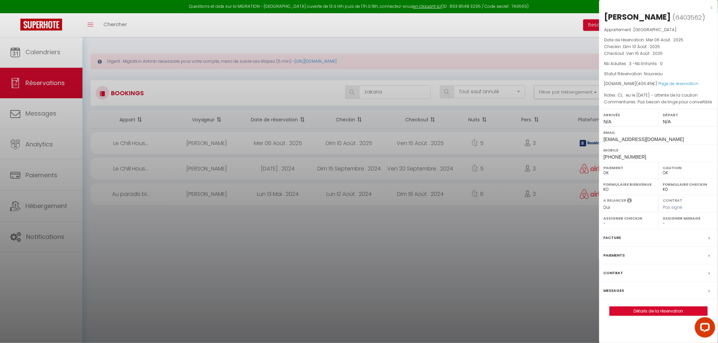
click at [364, 144] on div at bounding box center [359, 171] width 718 height 343
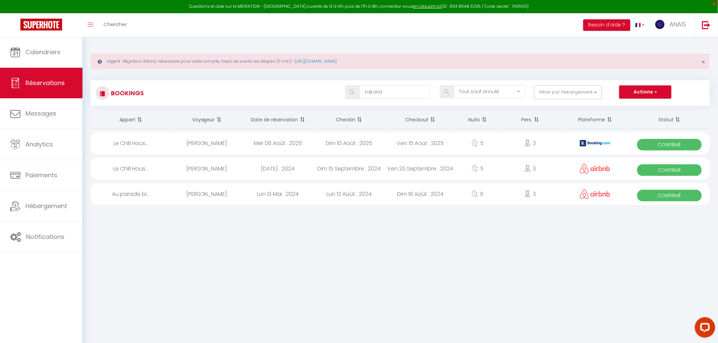
click at [364, 144] on div "Dim 10 Août . 2025" at bounding box center [348, 143] width 71 height 22
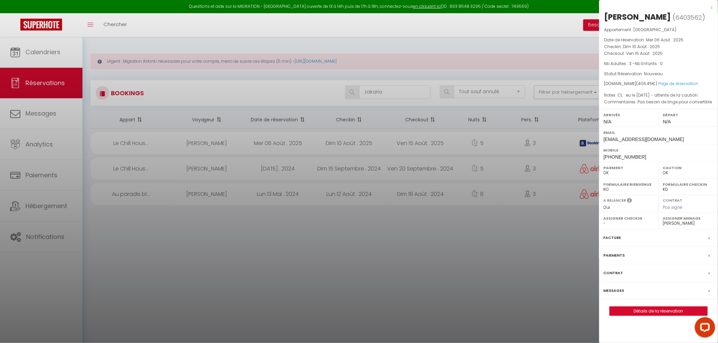
click at [364, 144] on div at bounding box center [359, 171] width 718 height 343
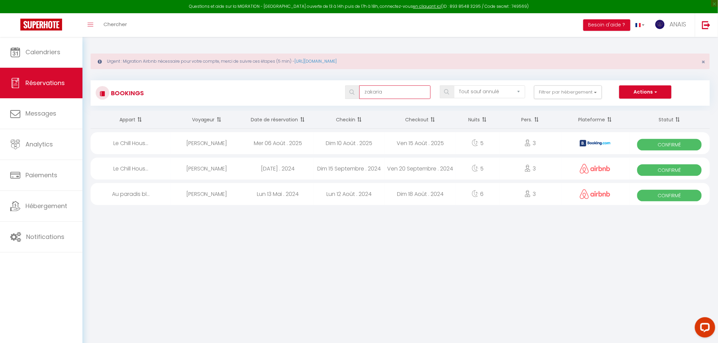
drag, startPoint x: 393, startPoint y: 95, endPoint x: 355, endPoint y: 93, distance: 37.4
click at [355, 93] on div "zakaria" at bounding box center [387, 92] width 85 height 14
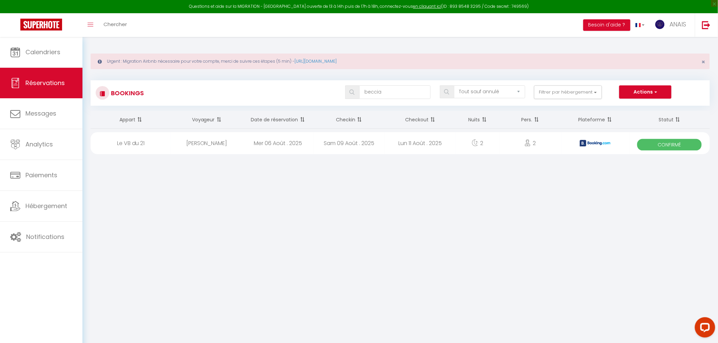
click at [295, 143] on div "Mer 06 Août . 2025" at bounding box center [277, 143] width 71 height 22
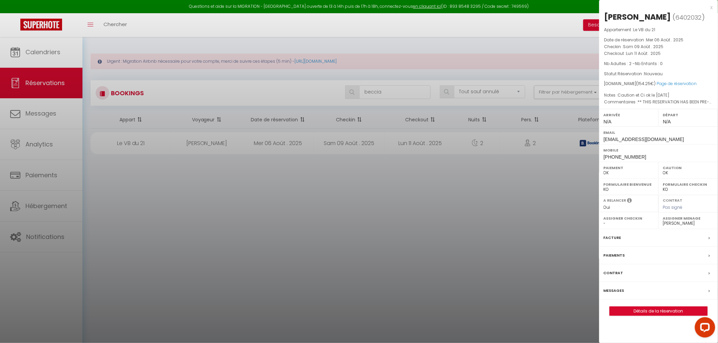
click at [295, 143] on div at bounding box center [359, 171] width 718 height 343
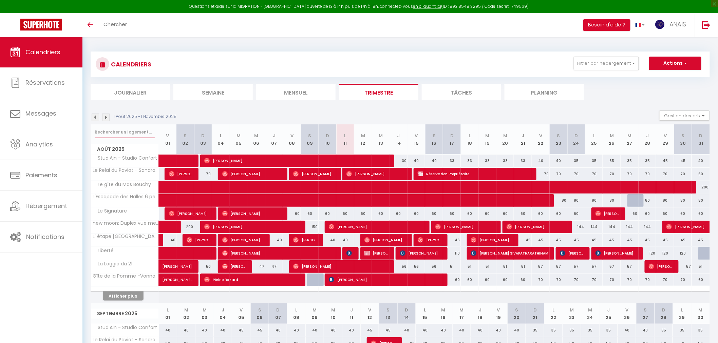
click at [110, 131] on input "text" at bounding box center [125, 132] width 60 height 12
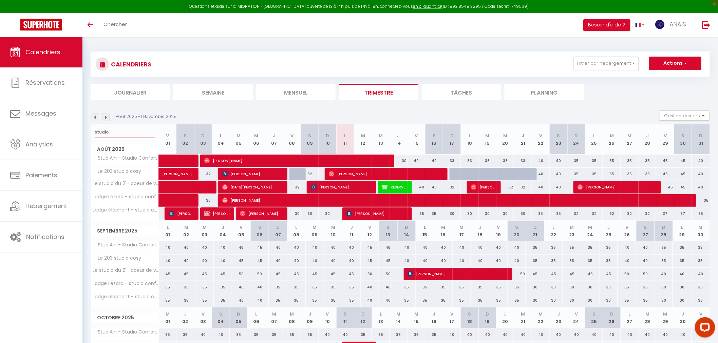
type input "studio"
click at [369, 189] on span "Frédéric Prié" at bounding box center [340, 187] width 59 height 13
select select "OK"
select select "0"
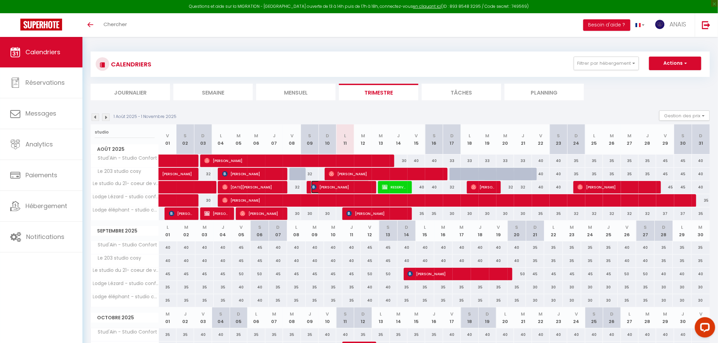
select select "0"
select select "1"
select select
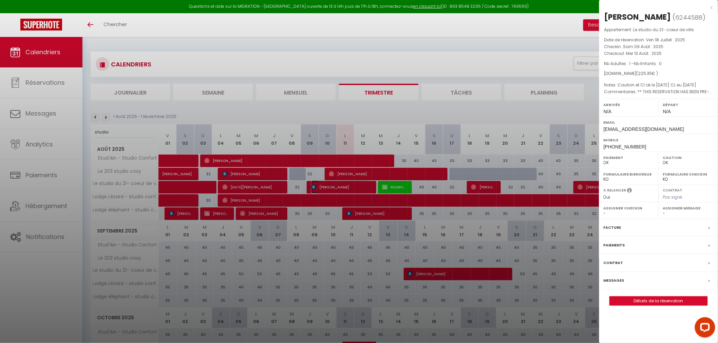
select select "29463"
click at [369, 189] on div at bounding box center [359, 171] width 718 height 343
